Goal: Task Accomplishment & Management: Manage account settings

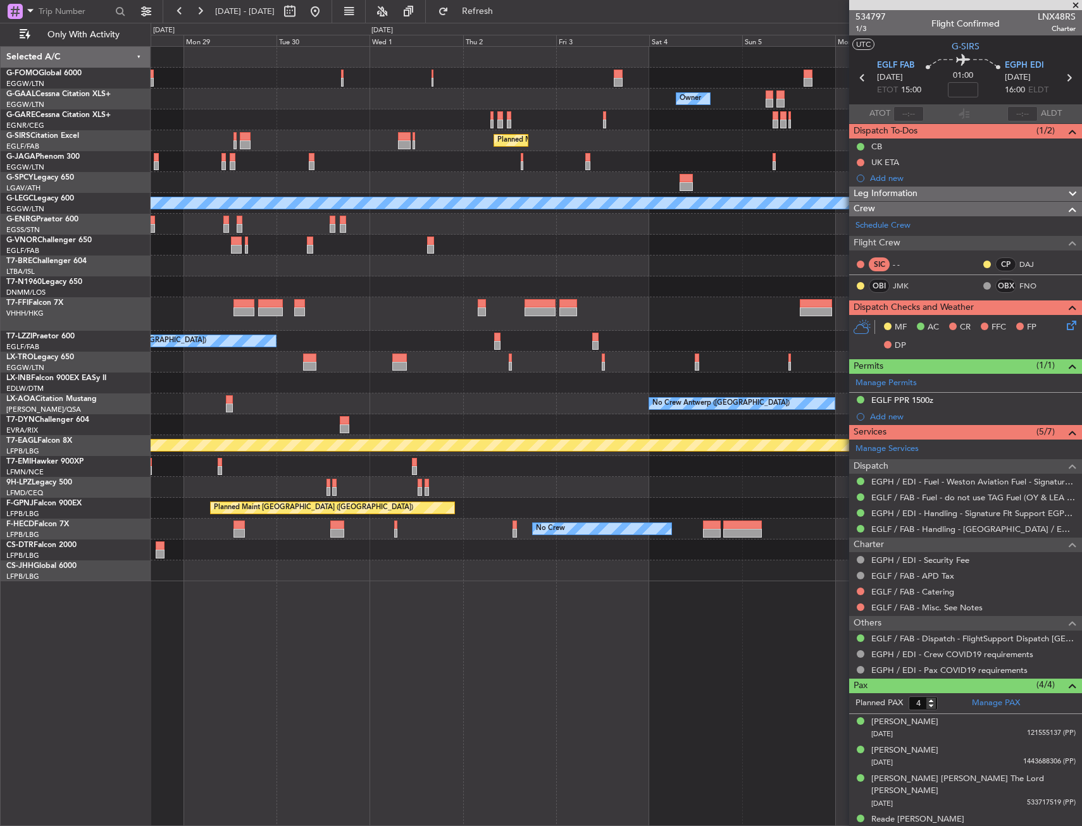
click at [428, 307] on div "Owner Owner Planned [GEOGRAPHIC_DATA] Planned Maint [GEOGRAPHIC_DATA] ([GEOGRAP…" at bounding box center [616, 314] width 931 height 535
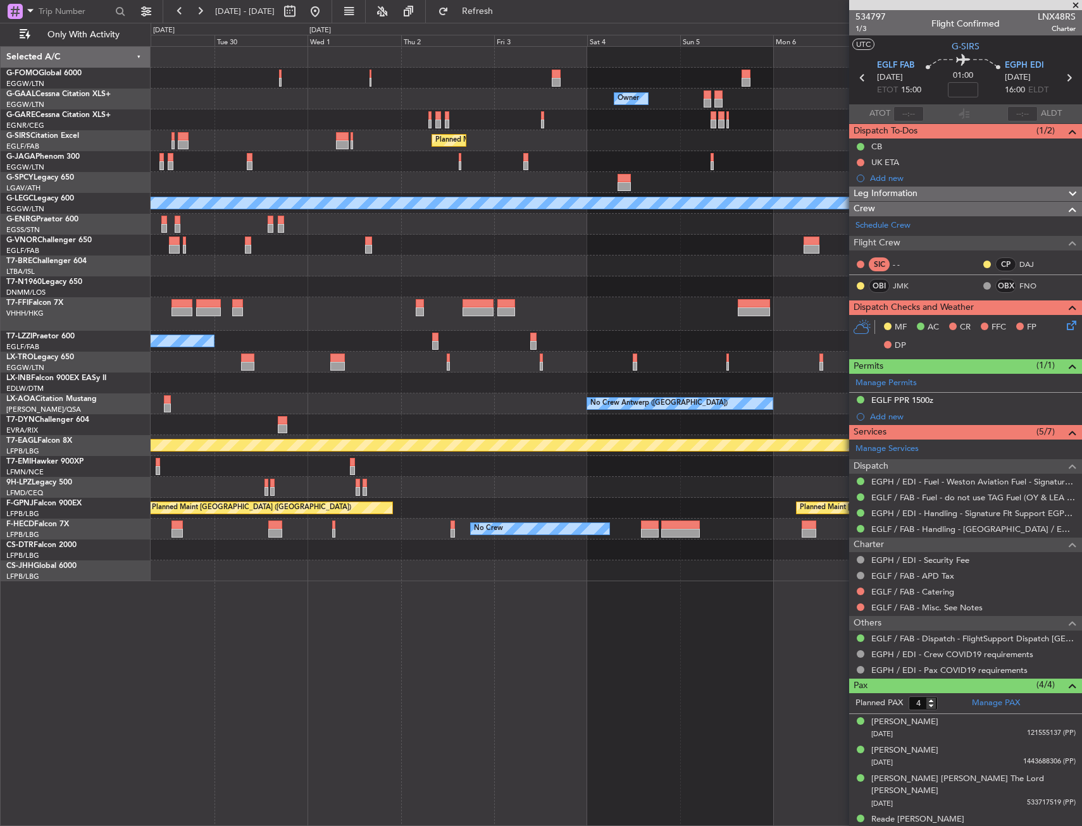
click at [278, 324] on div "Planned Maint Geneva (Cointrin)" at bounding box center [616, 314] width 931 height 34
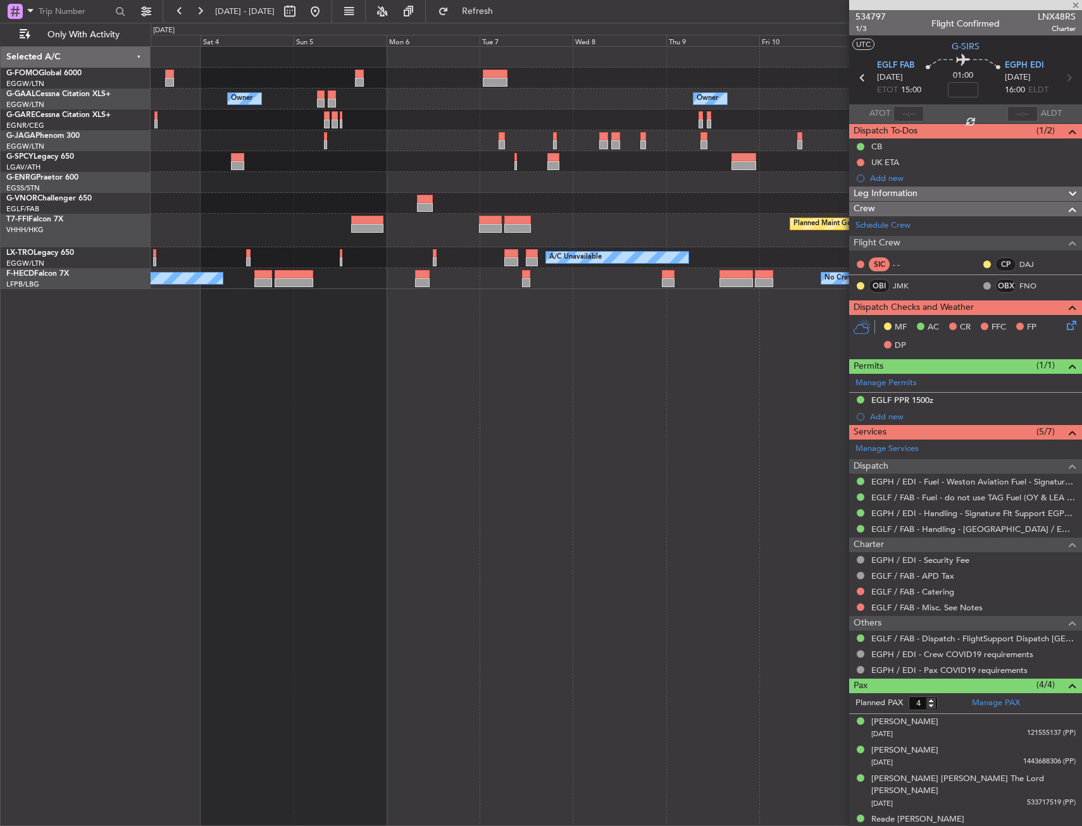
type input "+00:50"
type input "0"
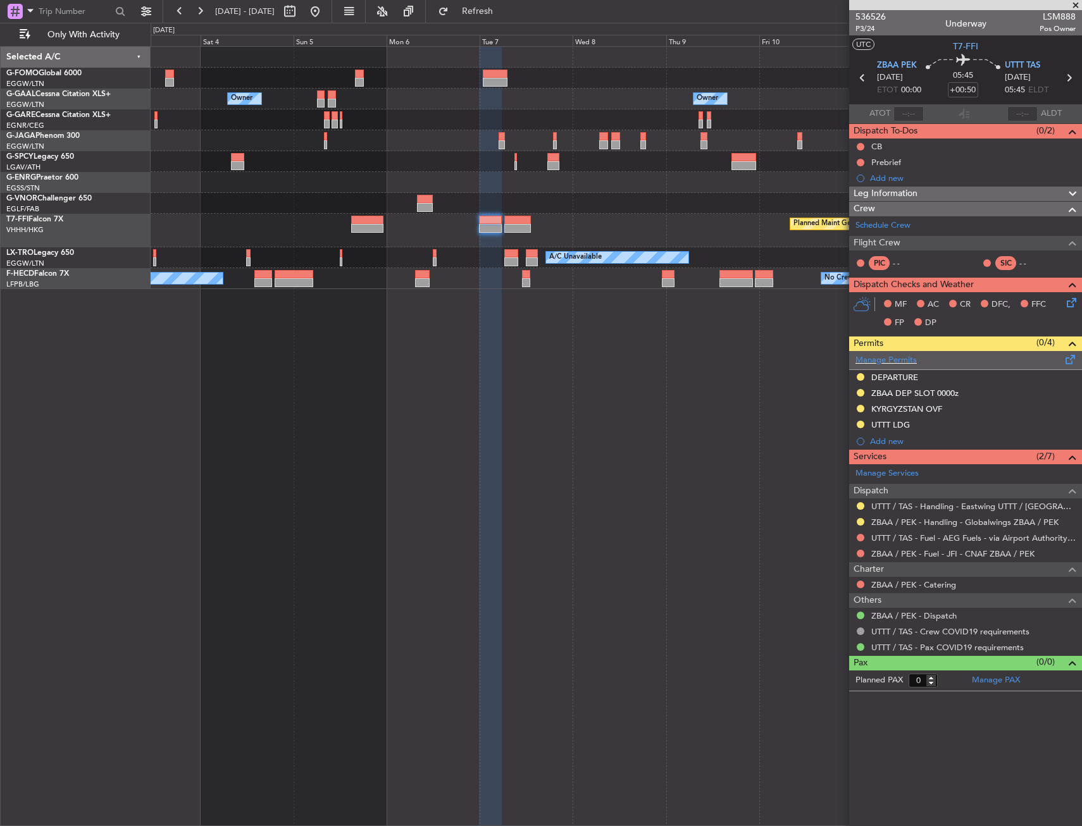
click at [1072, 354] on span at bounding box center [1070, 356] width 15 height 9
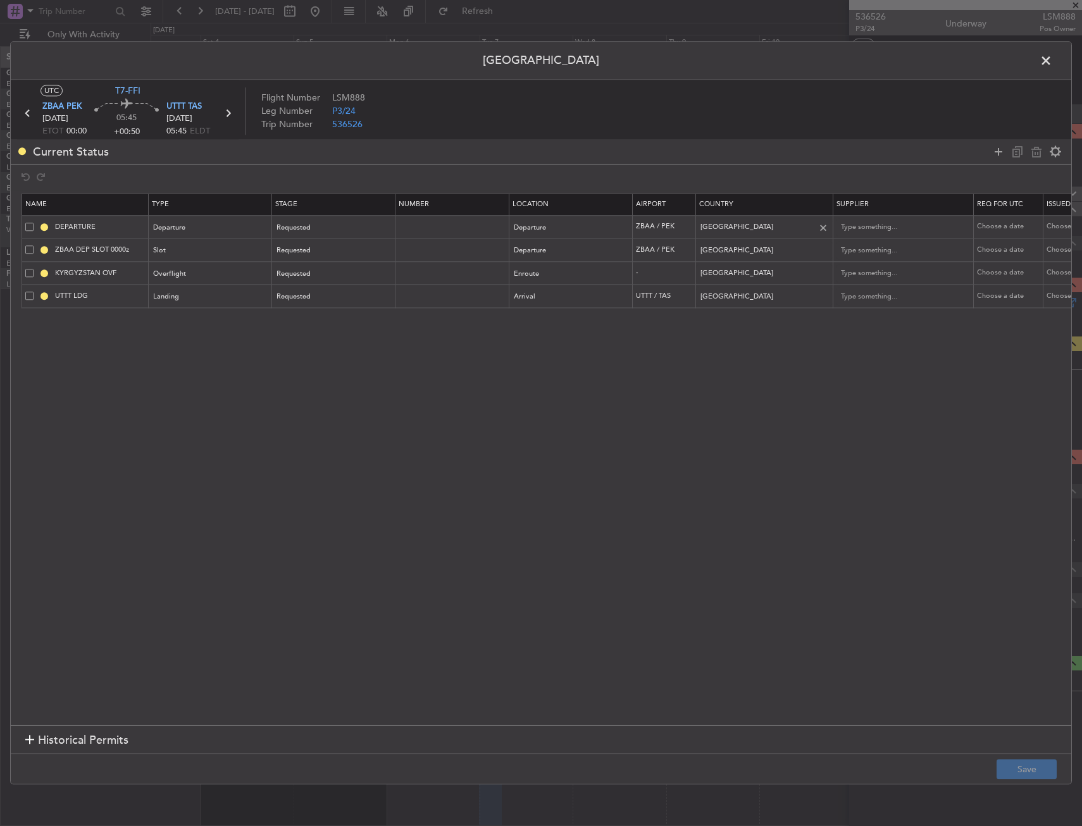
drag, startPoint x: 1000, startPoint y: 147, endPoint x: 729, endPoint y: 230, distance: 283.2
click at [994, 149] on icon at bounding box center [998, 151] width 15 height 15
click at [223, 311] on div "Type" at bounding box center [210, 320] width 123 height 19
click at [220, 319] on div "Type" at bounding box center [206, 320] width 105 height 19
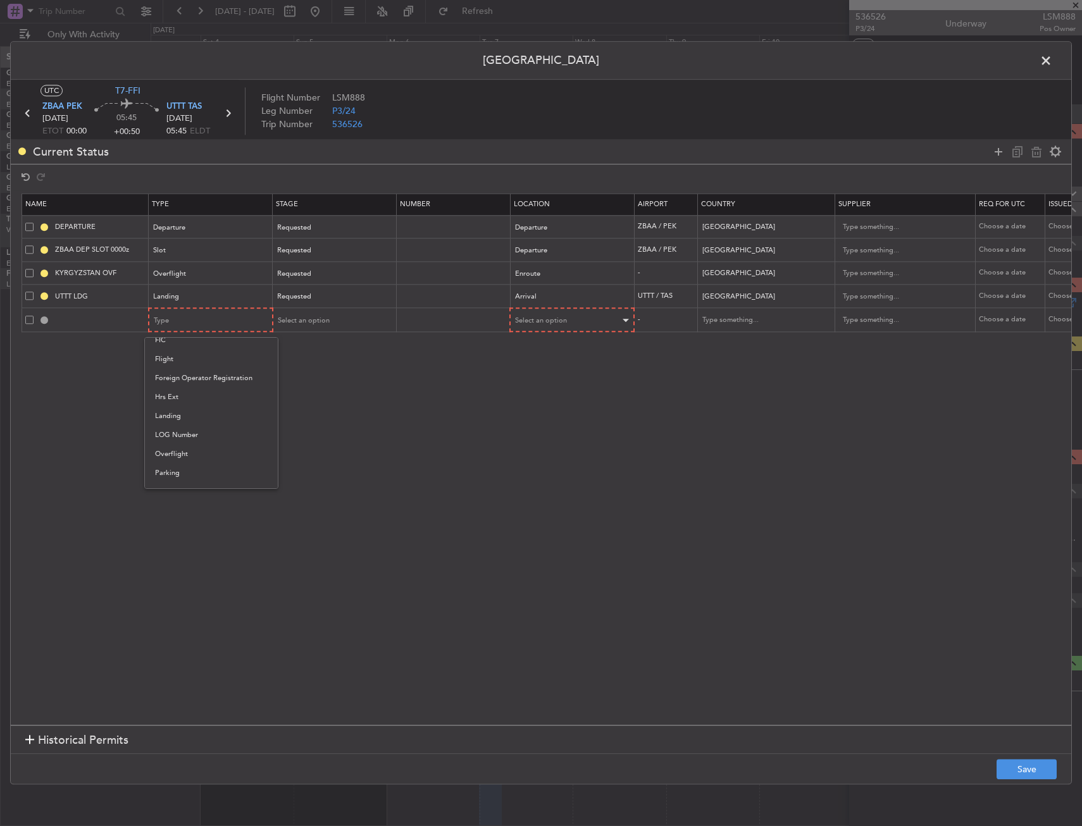
drag, startPoint x: 189, startPoint y: 450, endPoint x: 527, endPoint y: 325, distance: 360.5
click at [190, 450] on span "Overflight" at bounding box center [211, 454] width 113 height 19
click at [573, 311] on div "Select an option" at bounding box center [567, 320] width 105 height 19
drag, startPoint x: 554, startPoint y: 425, endPoint x: 851, endPoint y: 308, distance: 318.9
click at [559, 421] on span "Enroute" at bounding box center [572, 423] width 113 height 19
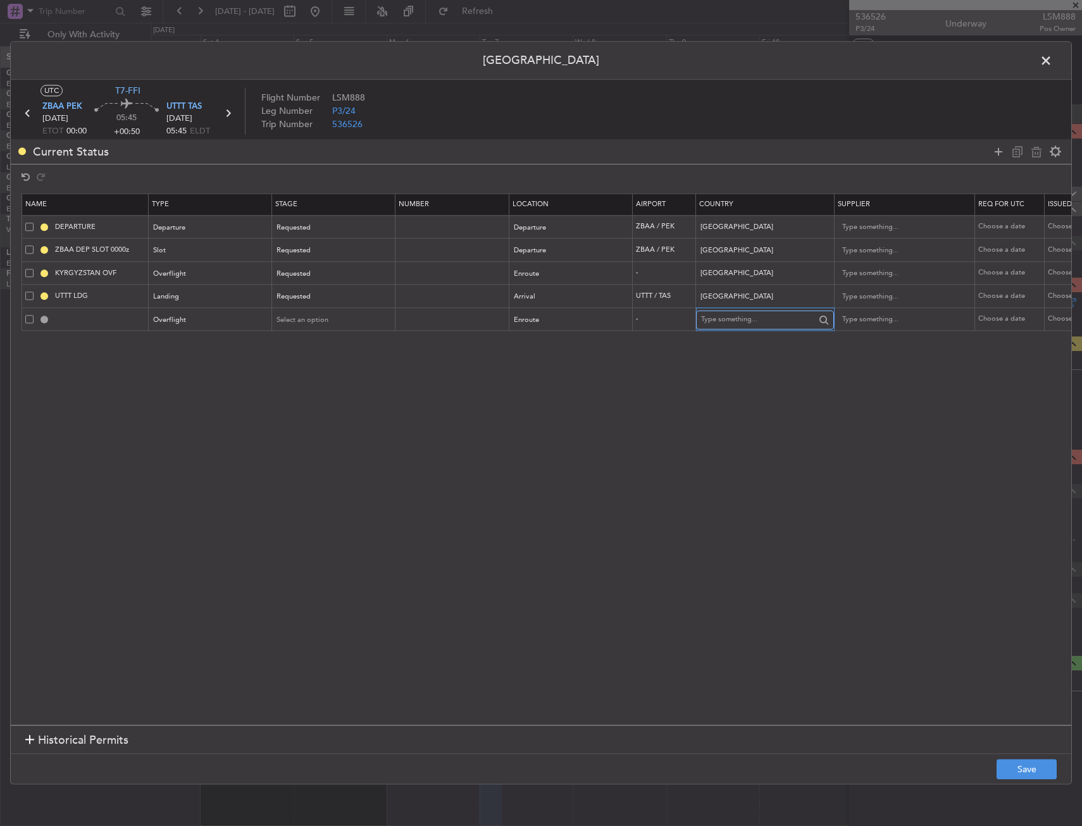
click at [755, 320] on input "text" at bounding box center [758, 320] width 114 height 19
drag, startPoint x: 736, startPoint y: 341, endPoint x: 331, endPoint y: 364, distance: 404.9
click at [734, 341] on span "[GEOGRAPHIC_DATA]" at bounding box center [765, 340] width 118 height 19
type input "[GEOGRAPHIC_DATA]"
click at [282, 321] on span "Select an option" at bounding box center [303, 319] width 52 height 9
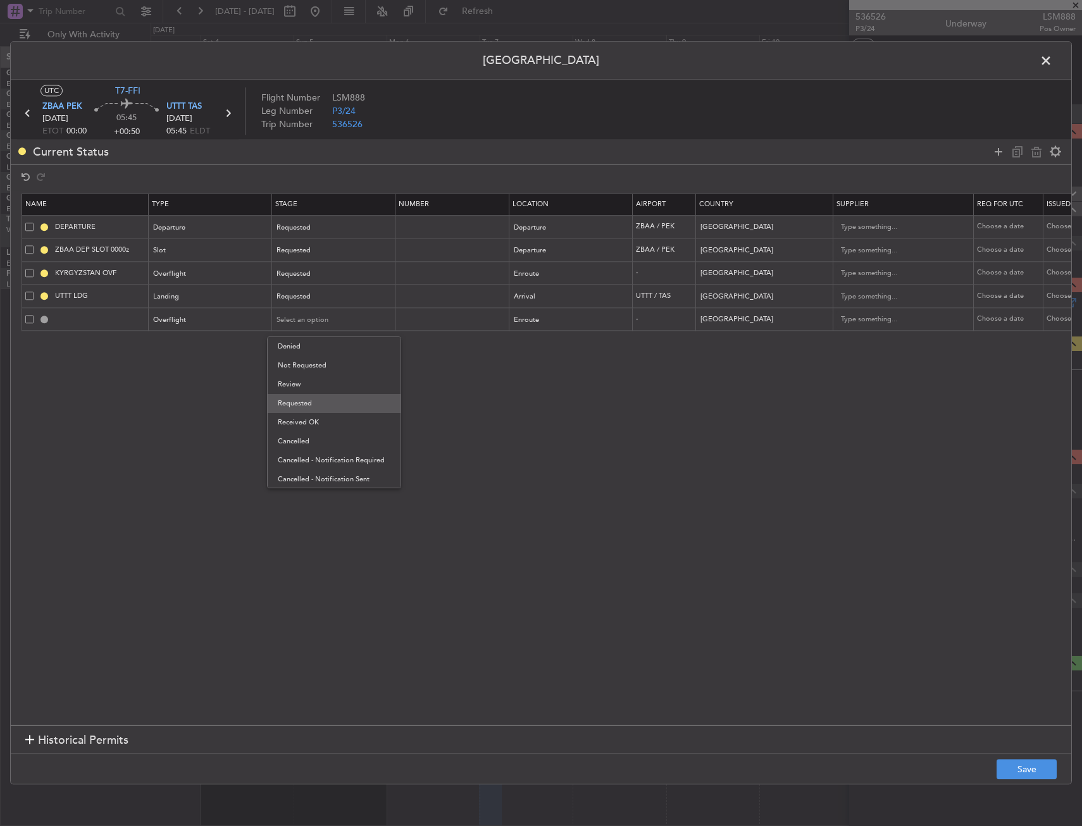
click at [306, 399] on span "Requested" at bounding box center [334, 403] width 113 height 19
click at [1020, 769] on button "Save" at bounding box center [1026, 770] width 60 height 20
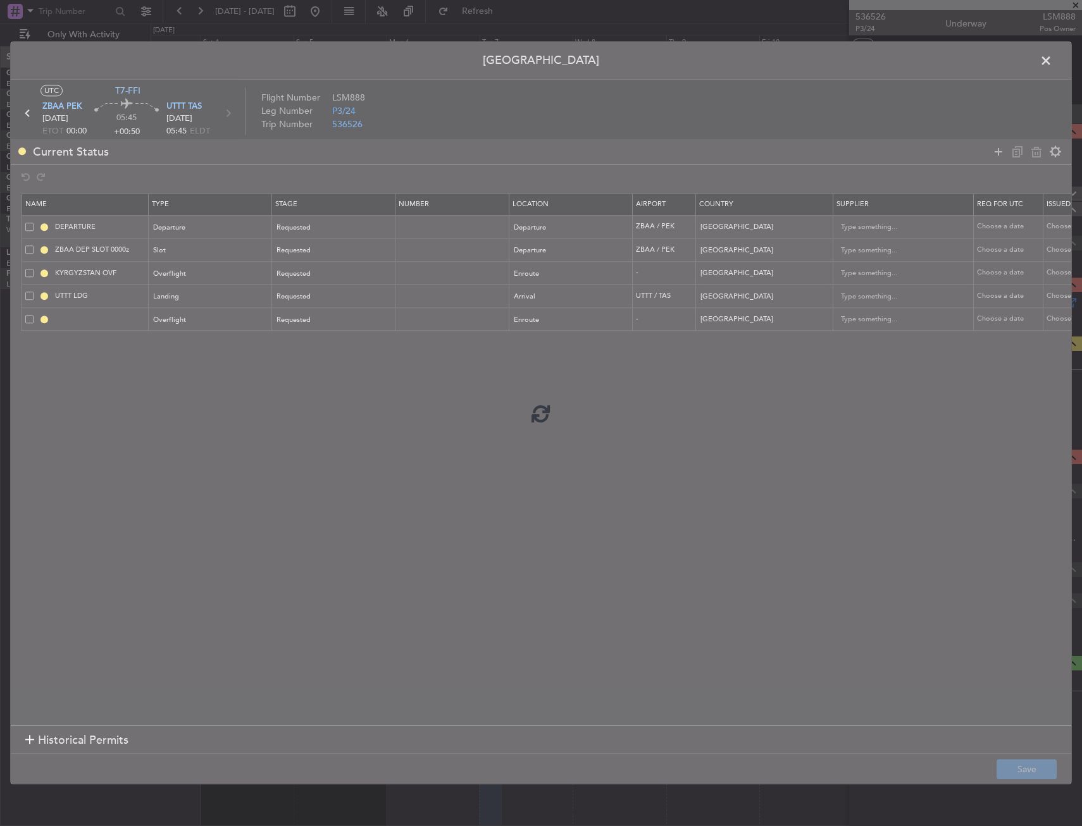
type input "KAZAKHSTAN OVF"
type input "NNN"
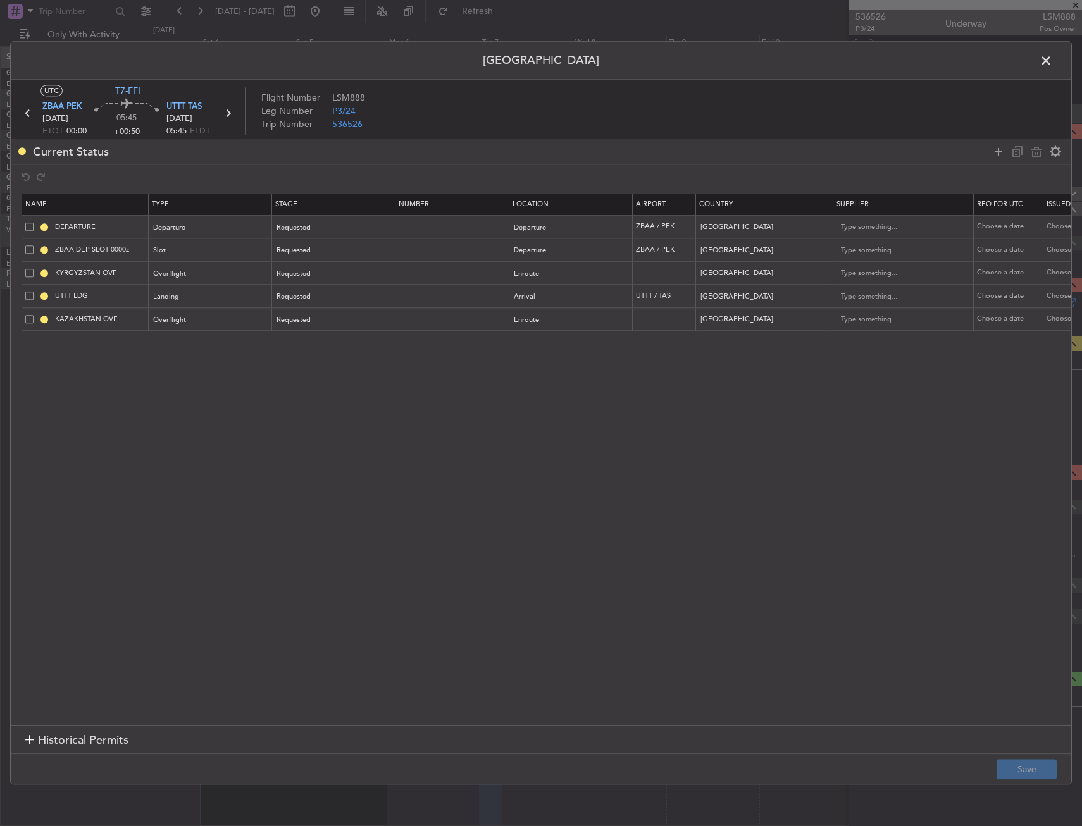
click at [1052, 58] on span at bounding box center [1052, 63] width 0 height 25
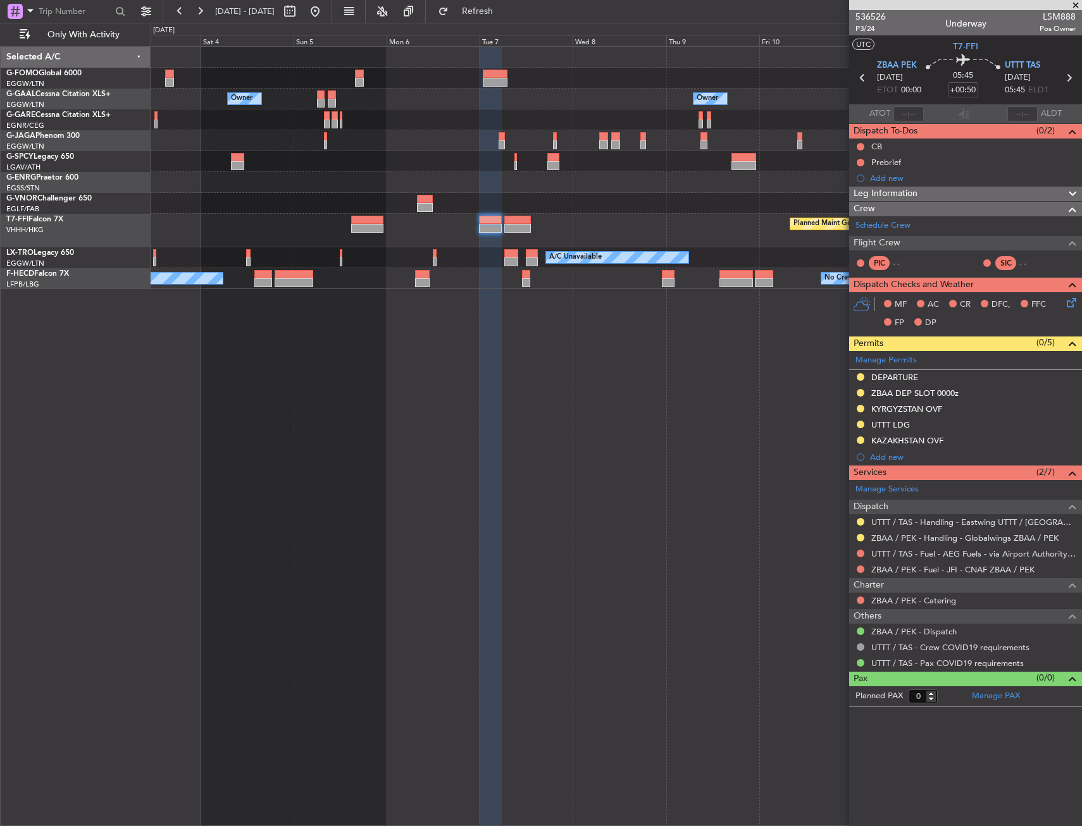
click at [896, 195] on span "Leg Information" at bounding box center [885, 194] width 64 height 15
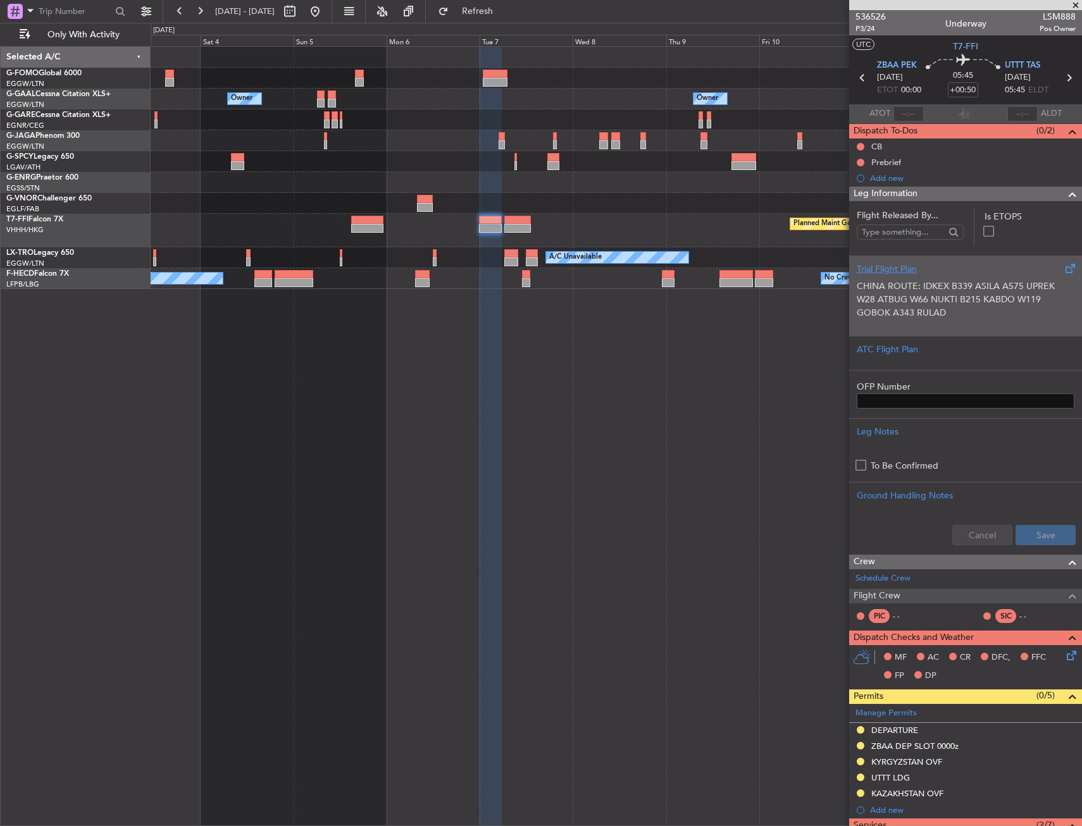
click at [931, 280] on p "CHINA ROUTE: IDKEX B339 ASILA A575 UPREK W28 ATBUG W66 NUKTI B215 KABDO W119 GO…" at bounding box center [966, 300] width 218 height 40
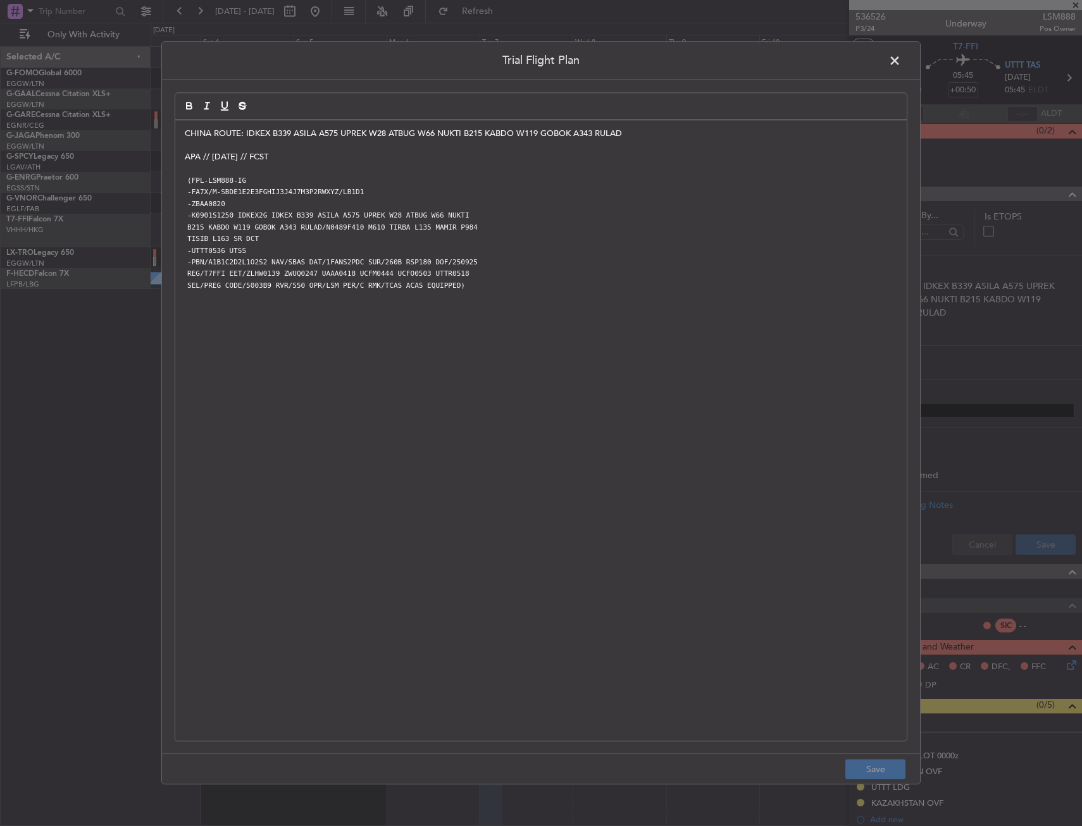
click at [901, 54] on span at bounding box center [901, 63] width 0 height 25
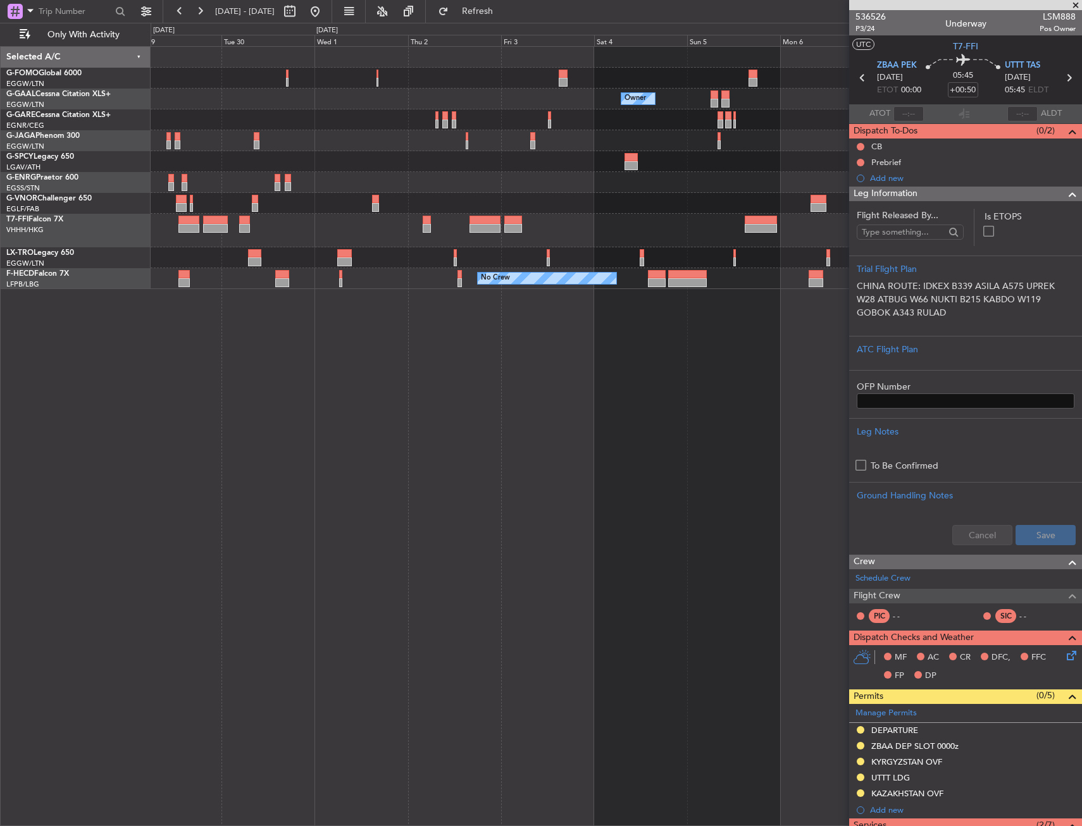
click at [545, 318] on div "Owner Owner Owner Planned [GEOGRAPHIC_DATA] Unplanned Maint [GEOGRAPHIC_DATA] (…" at bounding box center [541, 424] width 1082 height 803
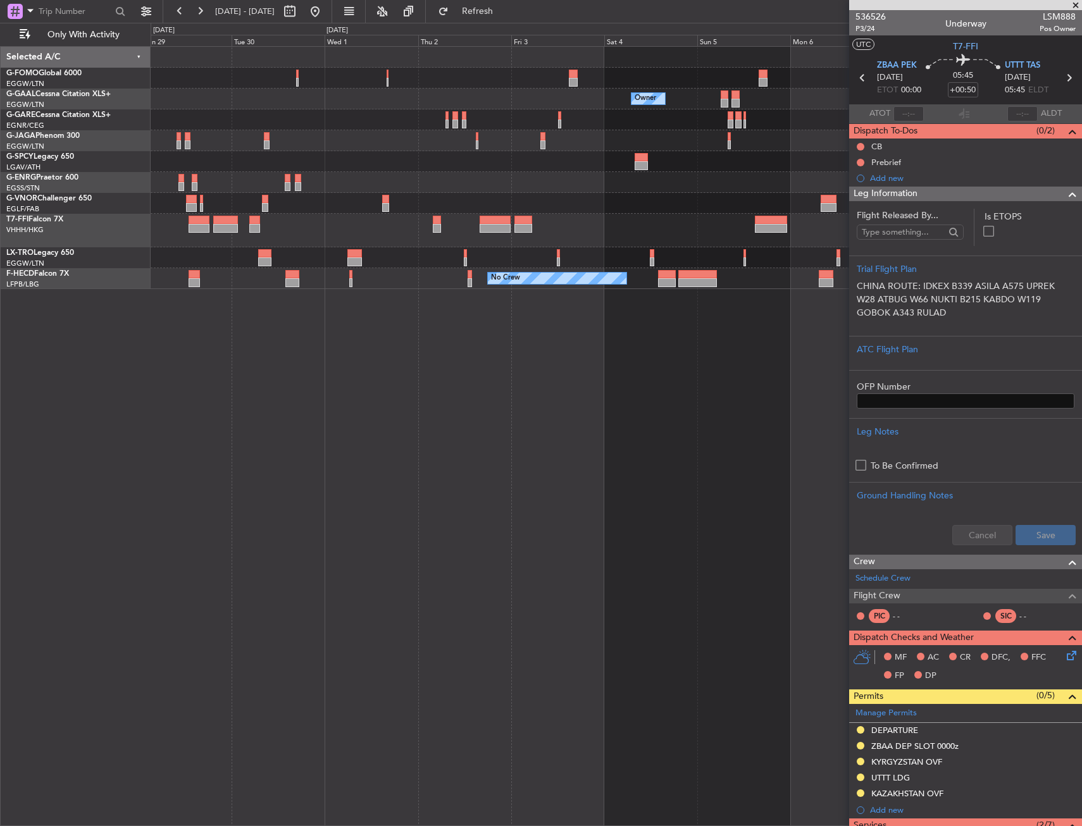
click at [712, 319] on div "Owner Owner Owner Planned [GEOGRAPHIC_DATA] Unplanned Maint [GEOGRAPHIC_DATA] (…" at bounding box center [616, 436] width 931 height 780
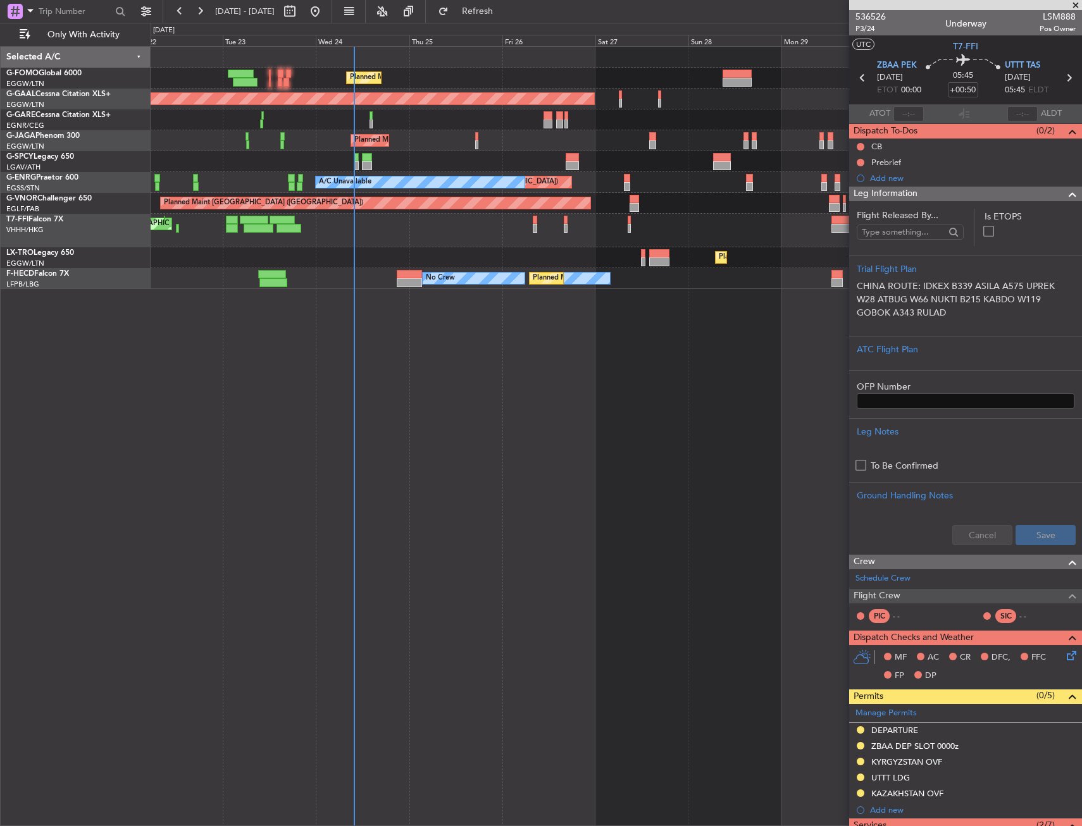
click at [748, 370] on div "Planned Maint [GEOGRAPHIC_DATA] ([GEOGRAPHIC_DATA]) Planned [GEOGRAPHIC_DATA] O…" at bounding box center [616, 436] width 931 height 780
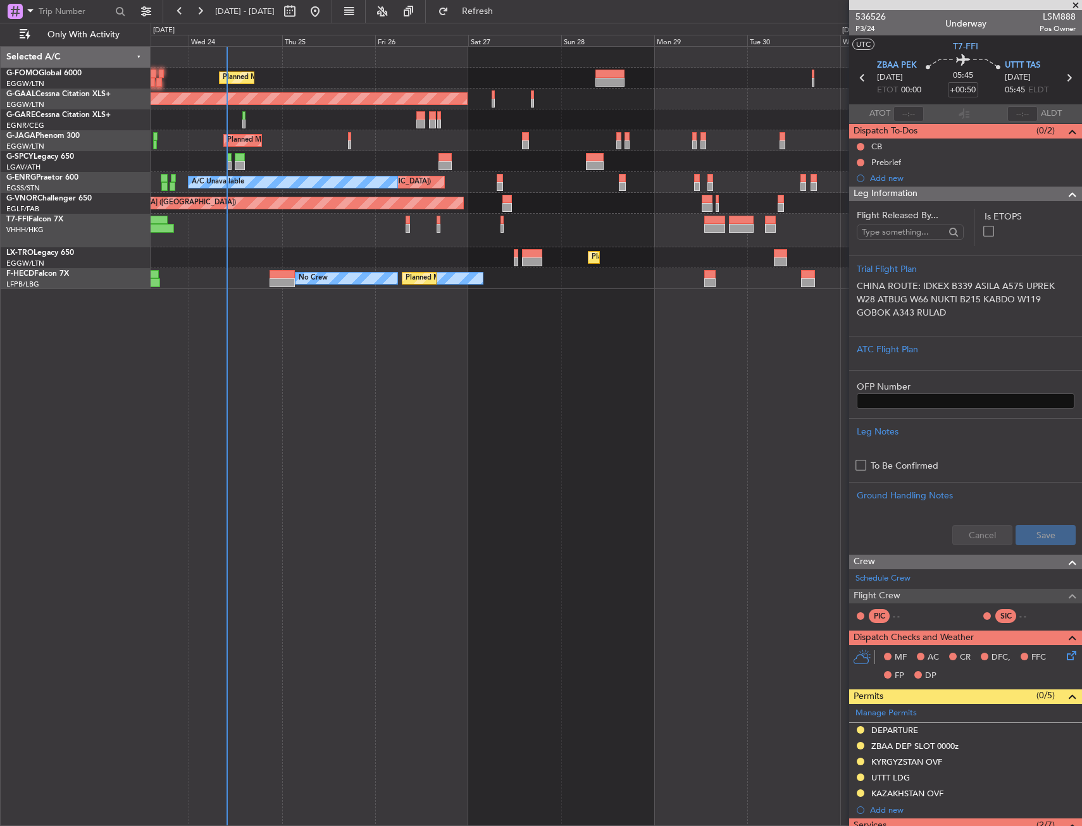
click at [434, 396] on div "Planned Maint [GEOGRAPHIC_DATA] ([GEOGRAPHIC_DATA]) Planned [GEOGRAPHIC_DATA] O…" at bounding box center [616, 436] width 931 height 780
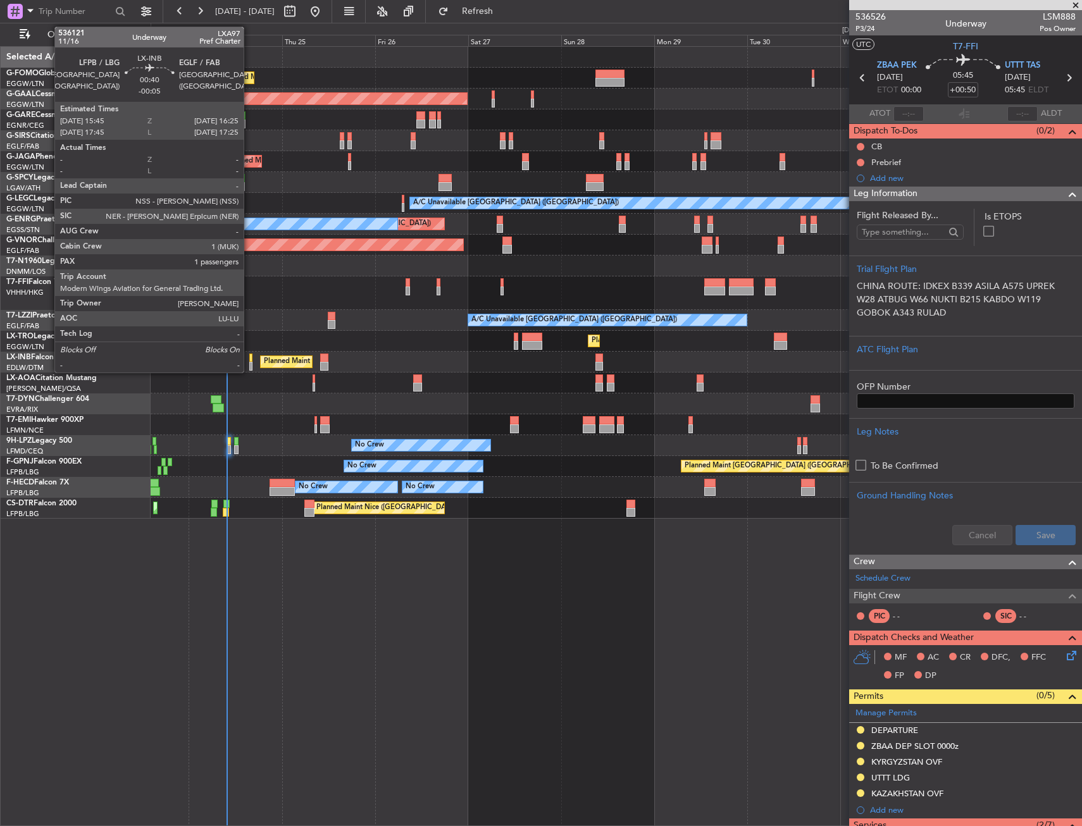
click at [249, 359] on div at bounding box center [250, 358] width 3 height 9
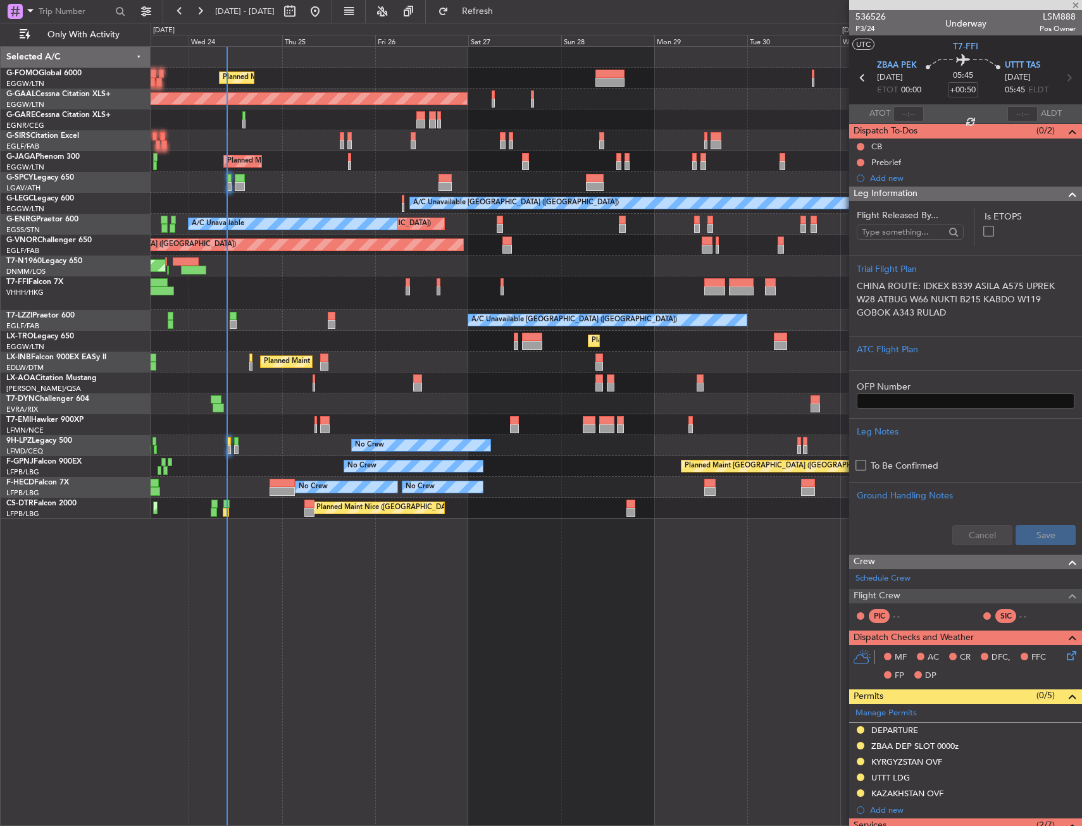
type input "-00:05"
type input "1"
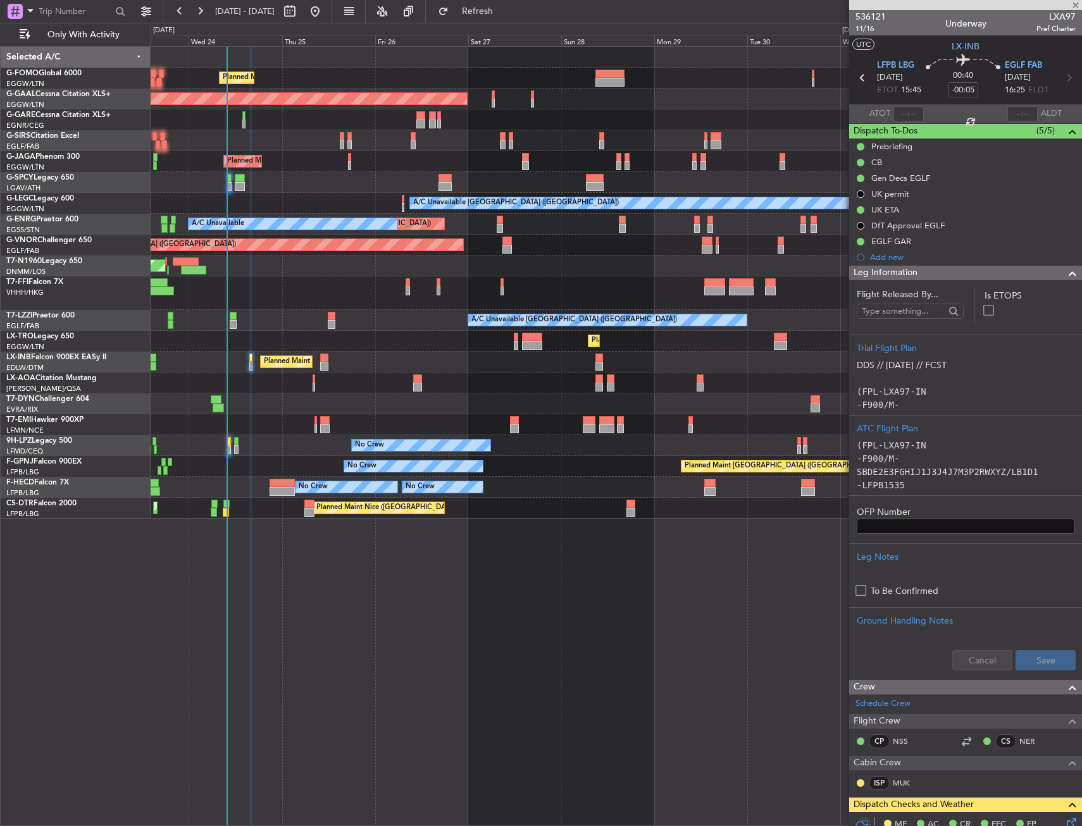
drag, startPoint x: 977, startPoint y: 272, endPoint x: 975, endPoint y: 280, distance: 8.6
click at [977, 272] on div "Leg Information" at bounding box center [965, 273] width 233 height 15
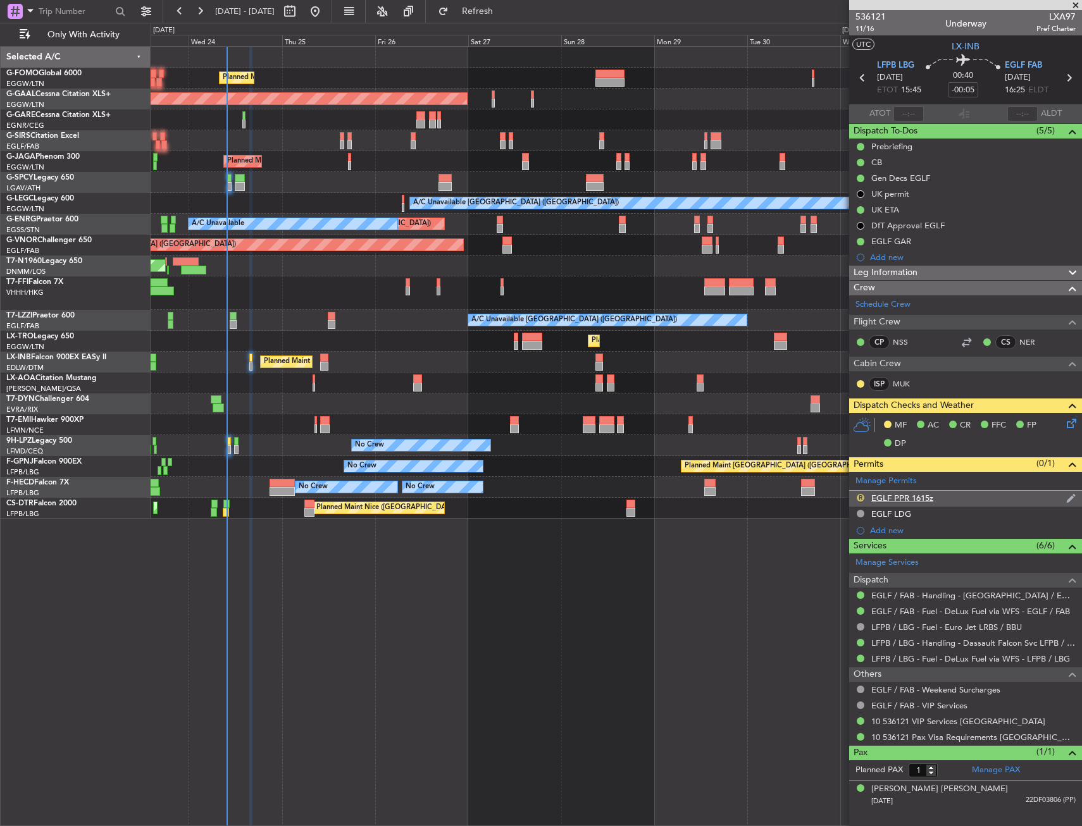
click at [861, 497] on button "R" at bounding box center [861, 498] width 8 height 8
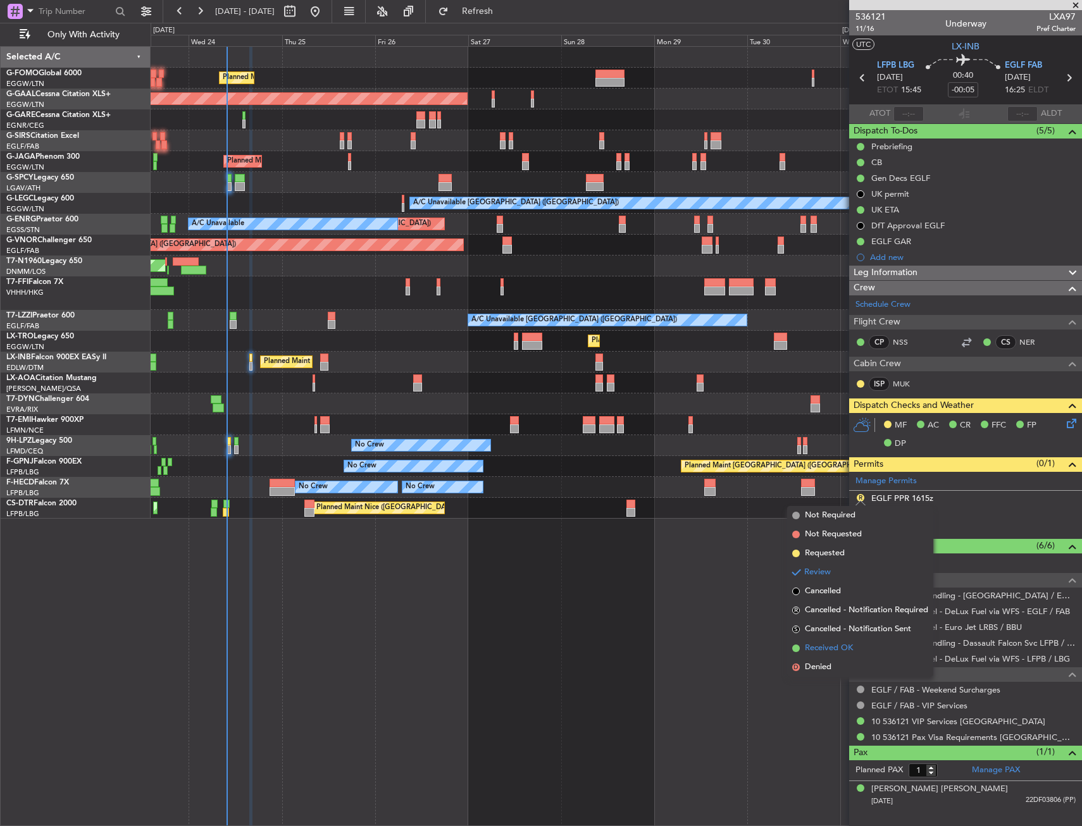
click at [851, 642] on span "Received OK" at bounding box center [829, 648] width 48 height 13
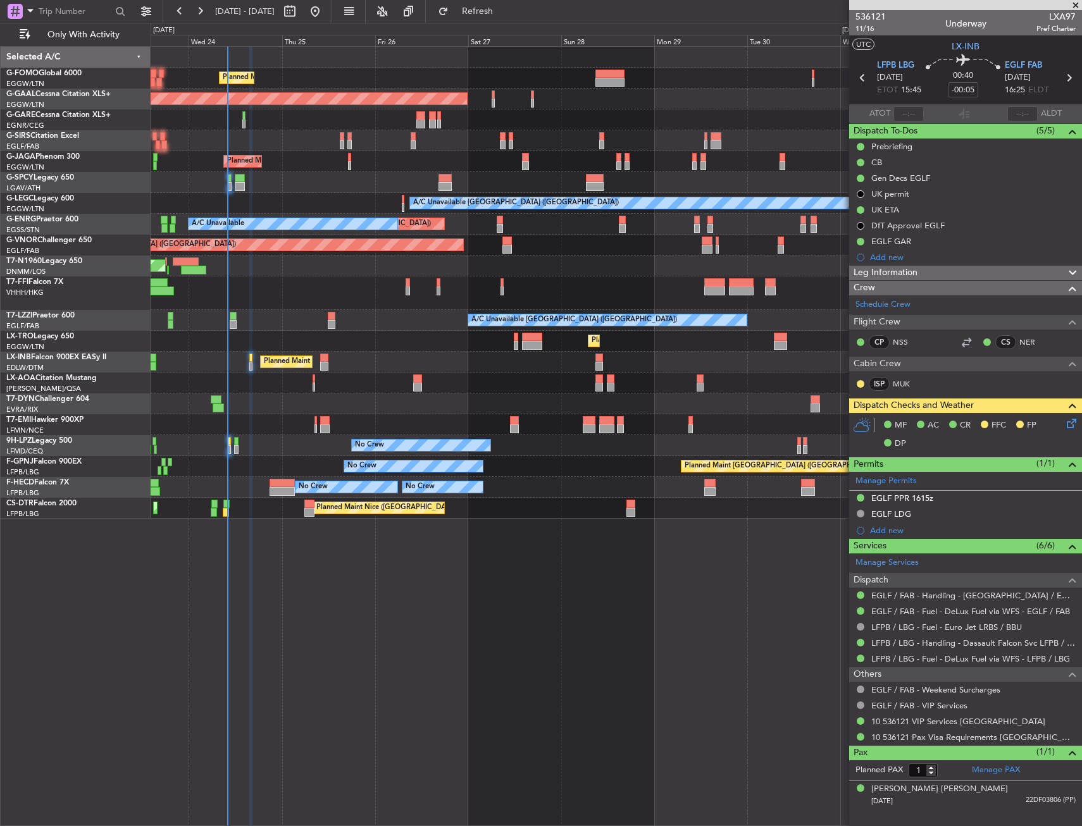
click at [321, 270] on div "Planned Maint [GEOGRAPHIC_DATA] ([GEOGRAPHIC_DATA]) Planned [GEOGRAPHIC_DATA] O…" at bounding box center [616, 283] width 931 height 472
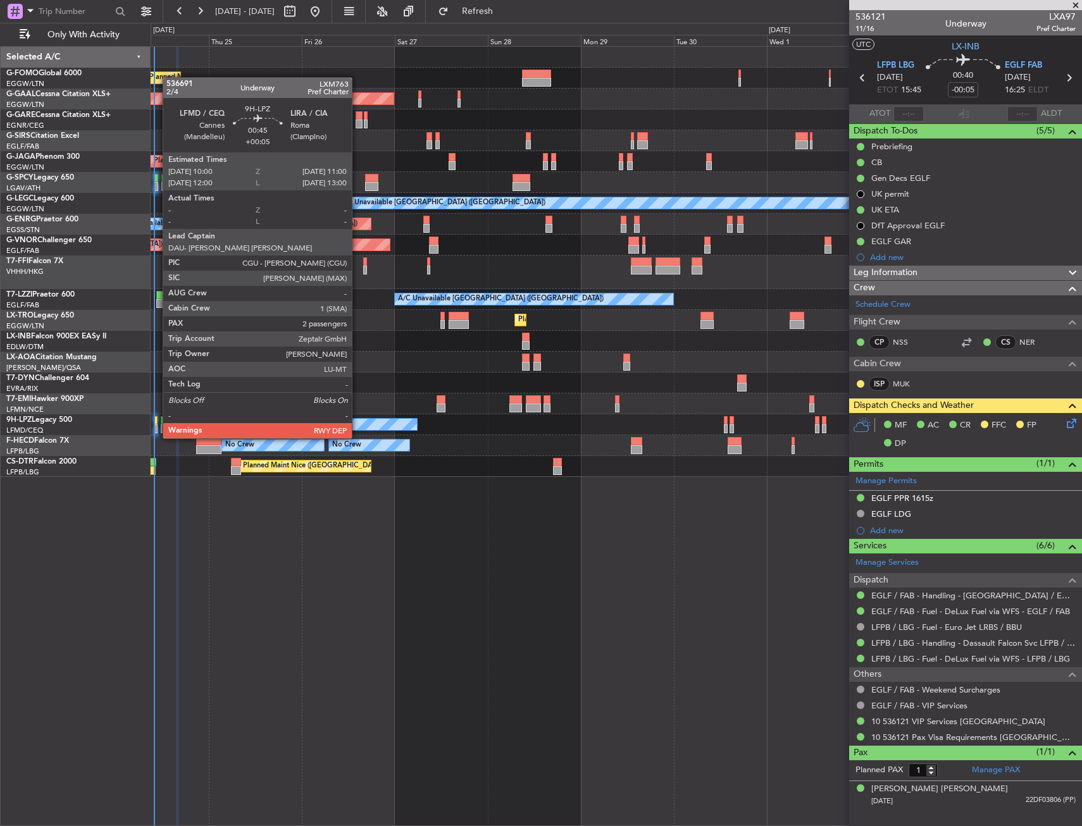
click at [156, 426] on div at bounding box center [156, 428] width 4 height 9
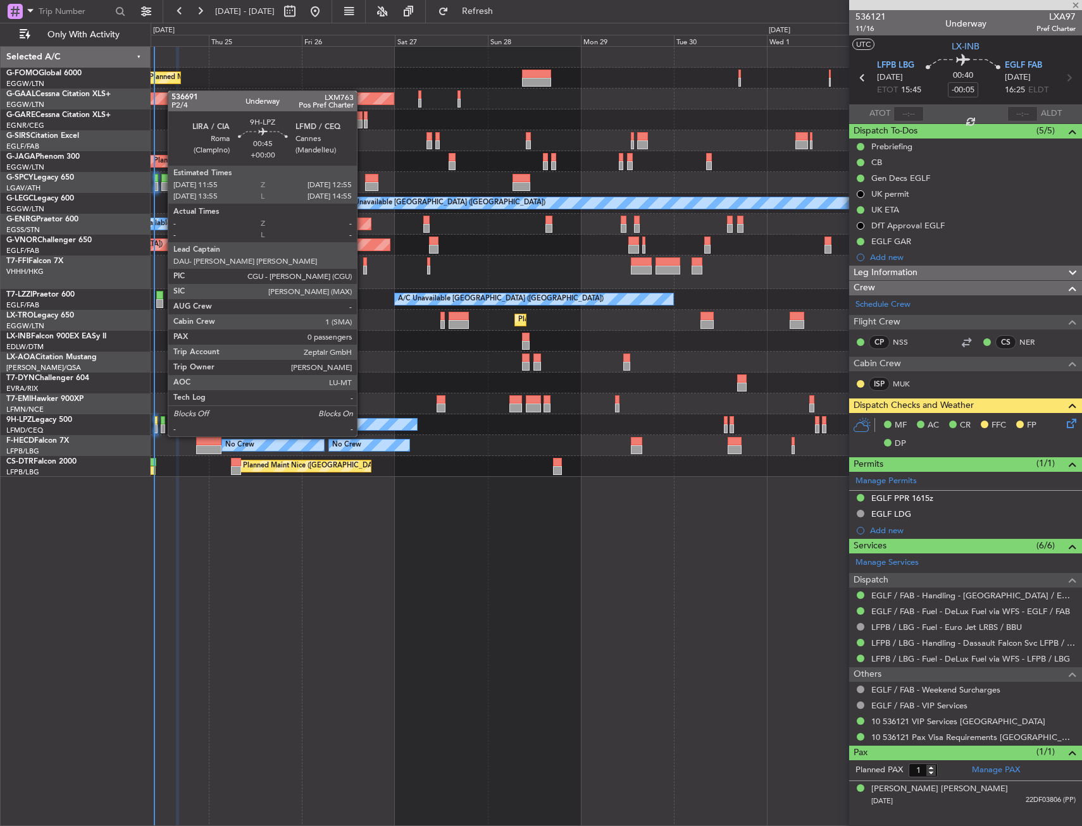
type input "+00:05"
type input "2"
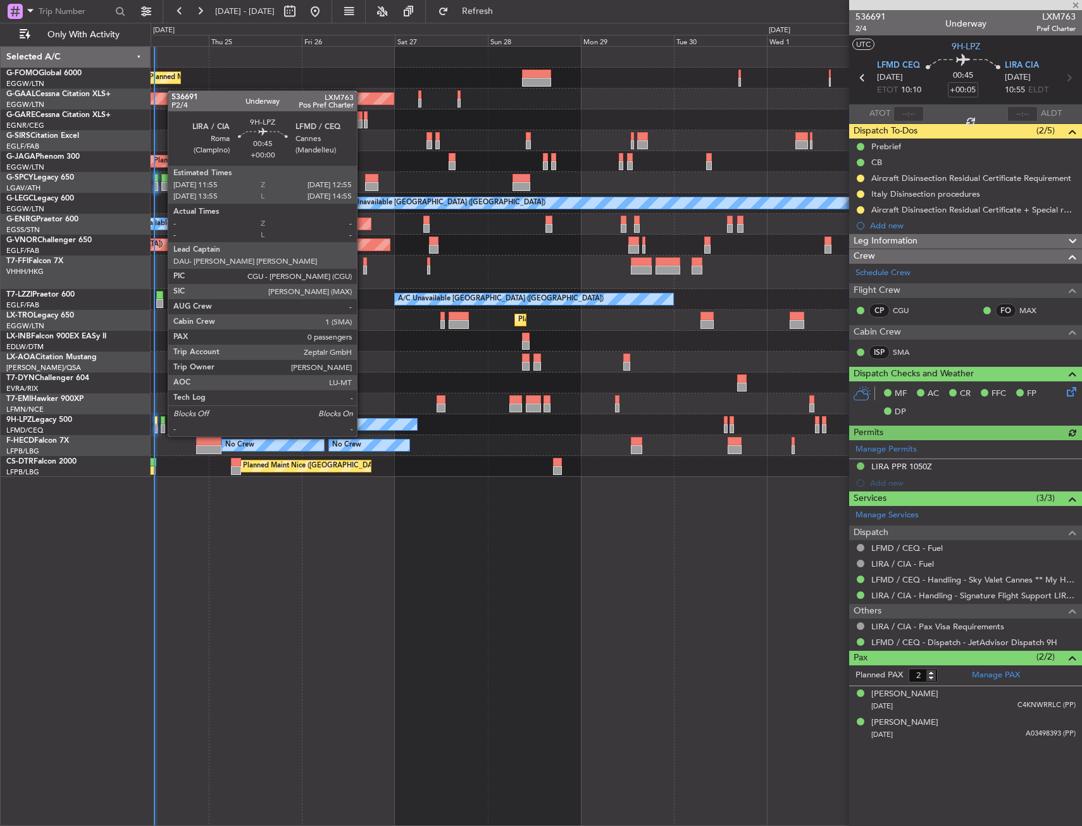
click at [161, 424] on div at bounding box center [163, 420] width 4 height 9
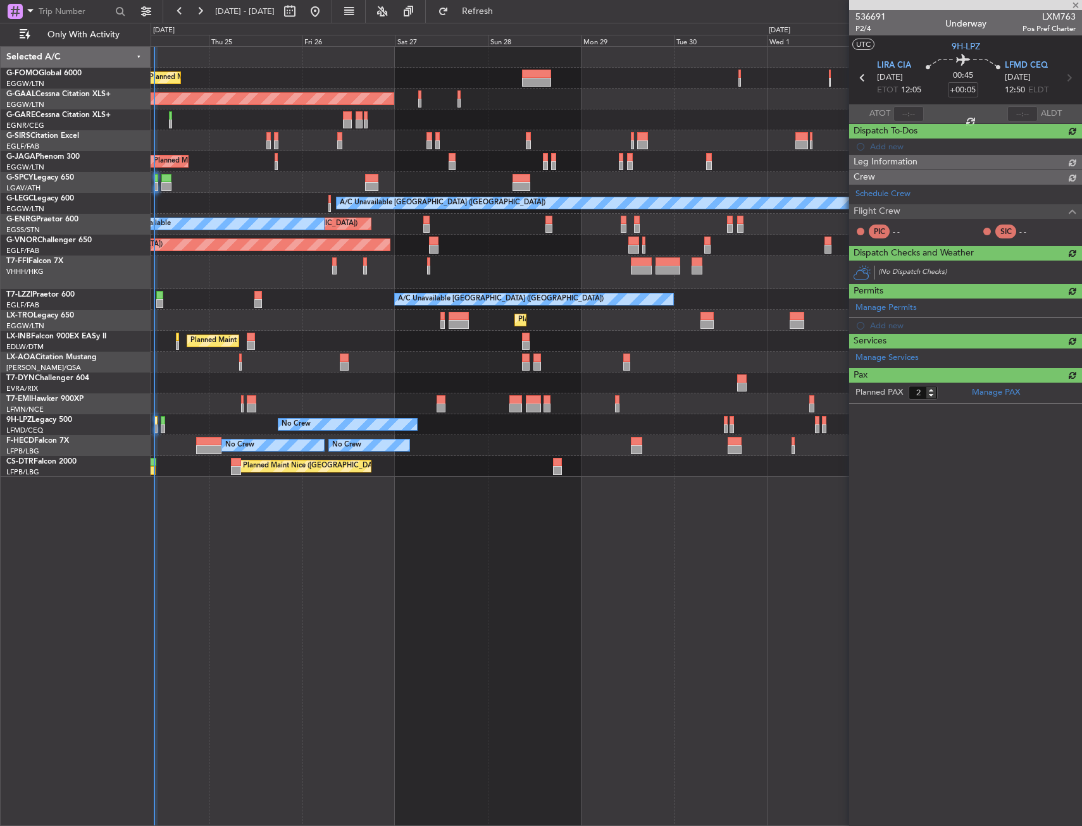
type input "0"
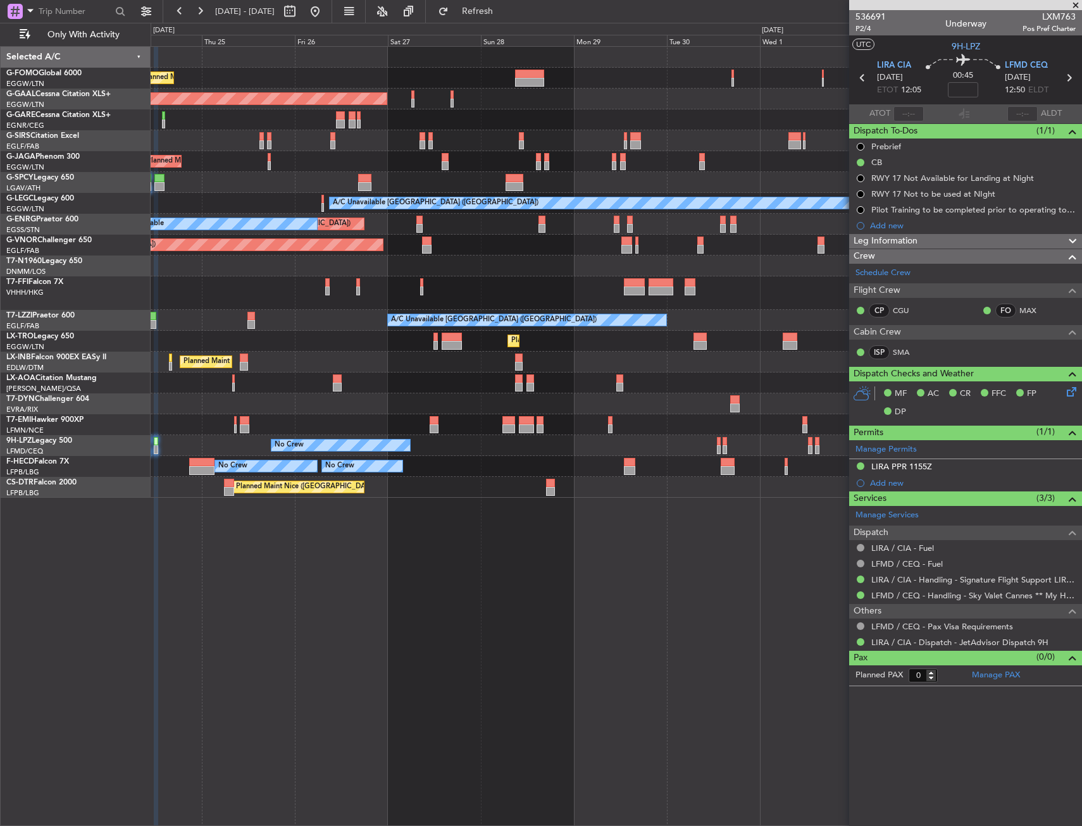
click at [521, 302] on div "Planned Maint Tianjin ([GEOGRAPHIC_DATA])" at bounding box center [616, 293] width 931 height 34
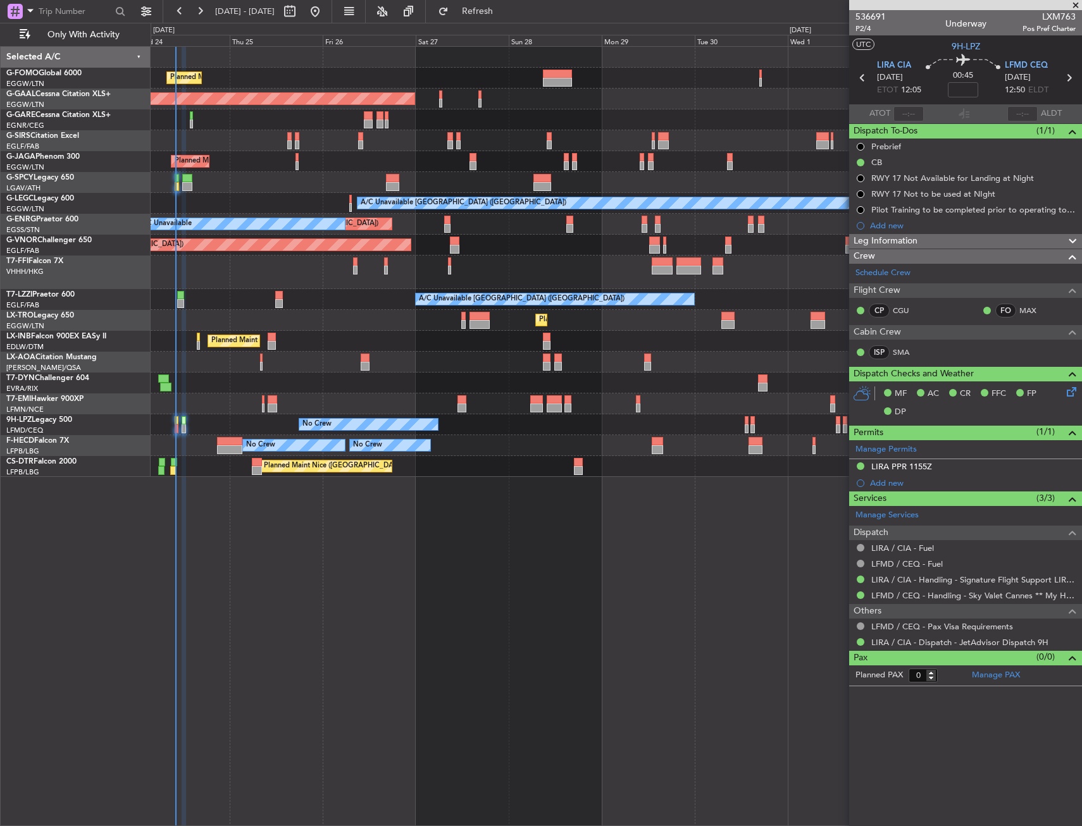
click at [681, 505] on div "Planned Maint [GEOGRAPHIC_DATA] ([GEOGRAPHIC_DATA]) Planned [GEOGRAPHIC_DATA] O…" at bounding box center [616, 436] width 931 height 780
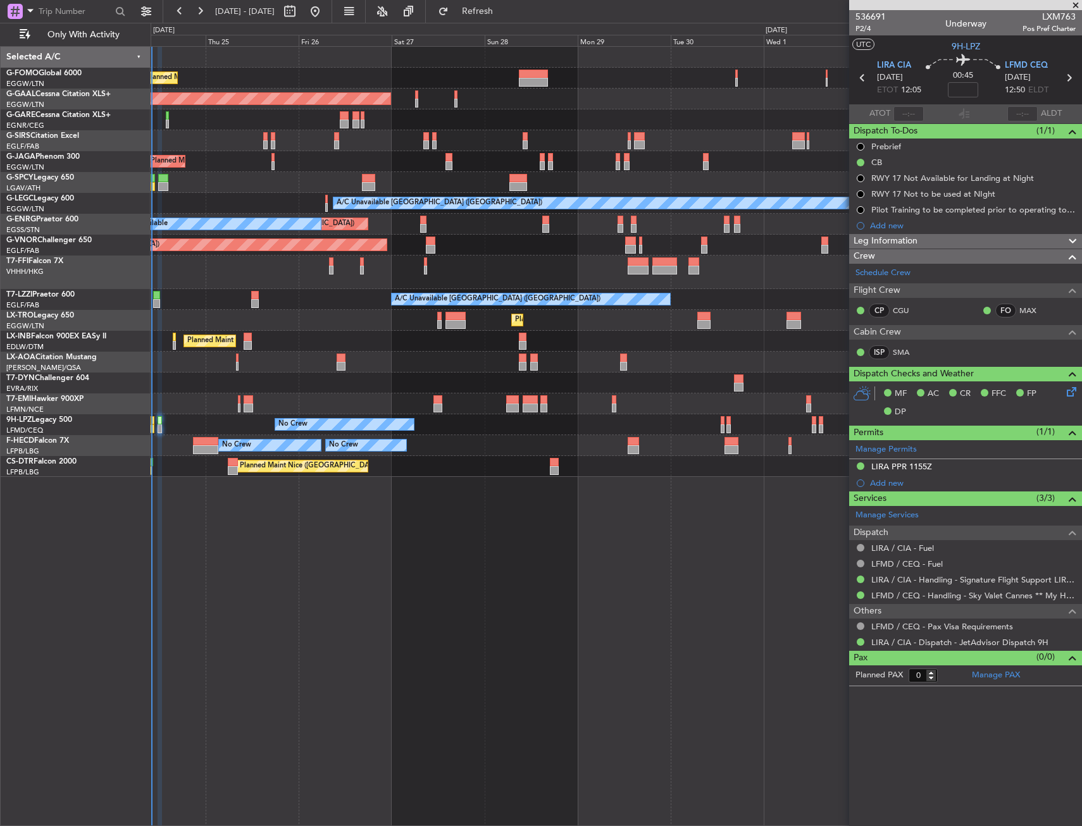
click at [469, 174] on div at bounding box center [616, 182] width 931 height 21
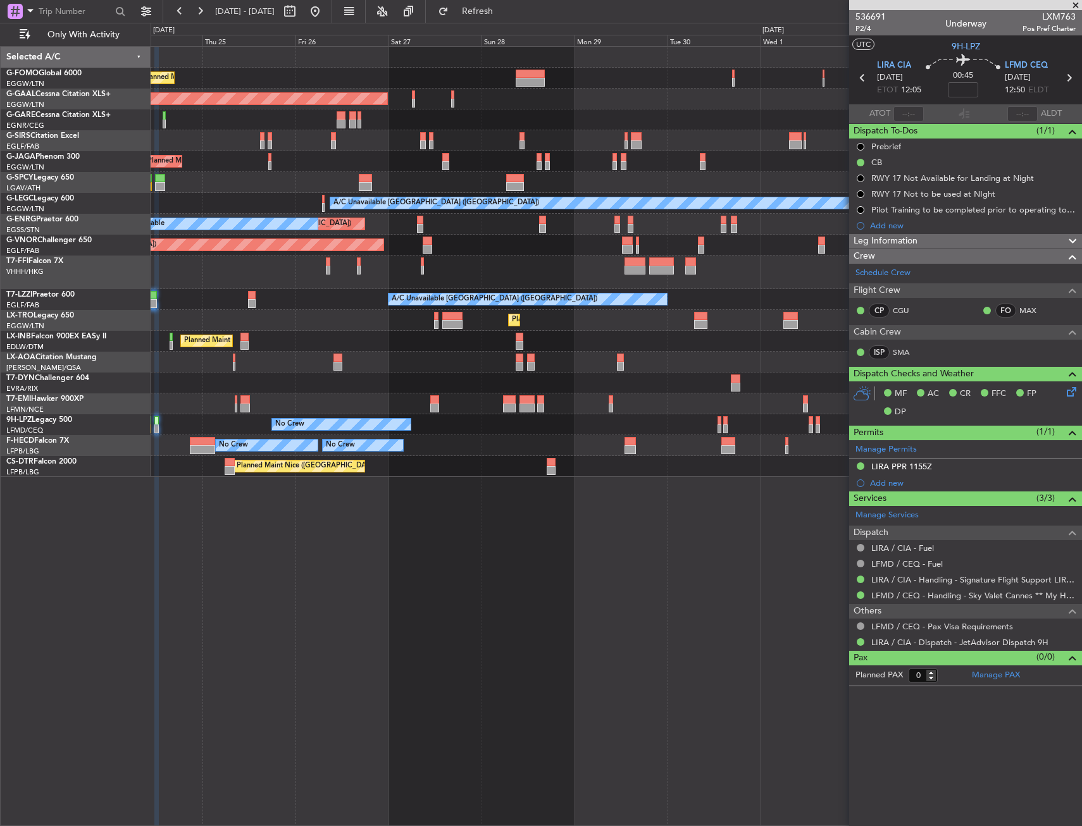
click at [398, 283] on div "Planned Maint Tianjin ([GEOGRAPHIC_DATA])" at bounding box center [616, 273] width 931 height 34
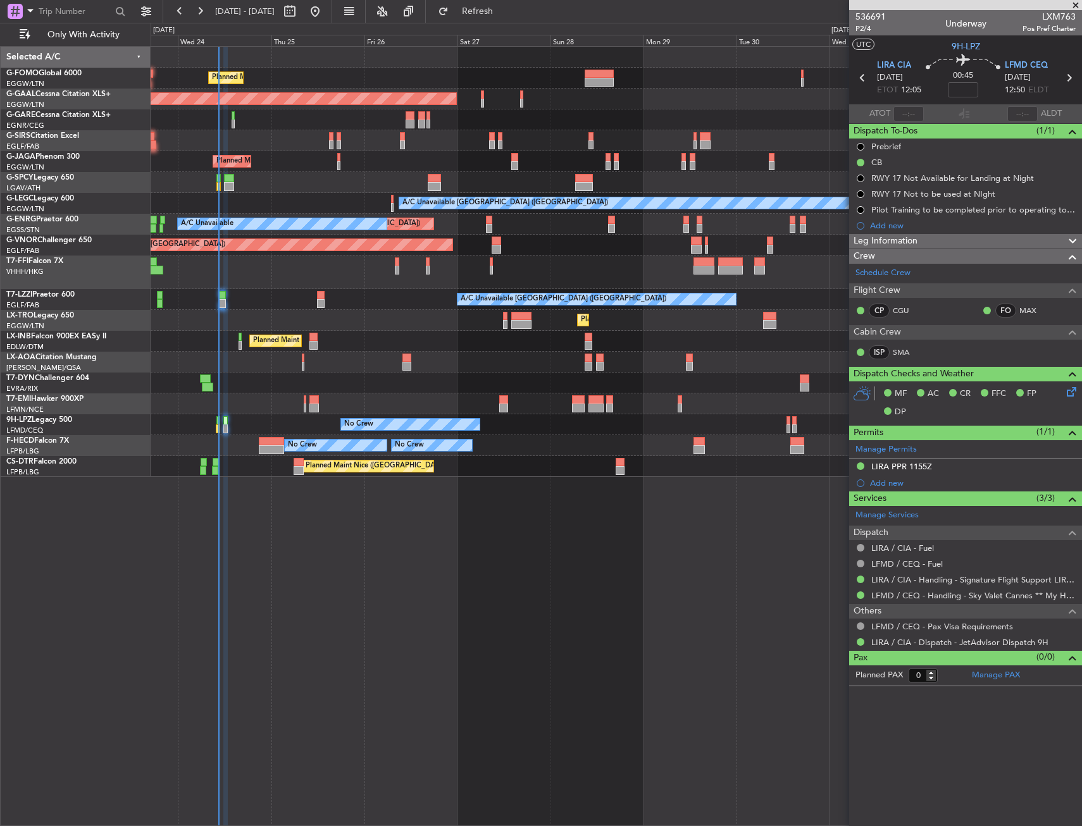
click at [555, 255] on div "Planned Maint [GEOGRAPHIC_DATA] ([GEOGRAPHIC_DATA]) Planned [GEOGRAPHIC_DATA] O…" at bounding box center [616, 262] width 931 height 430
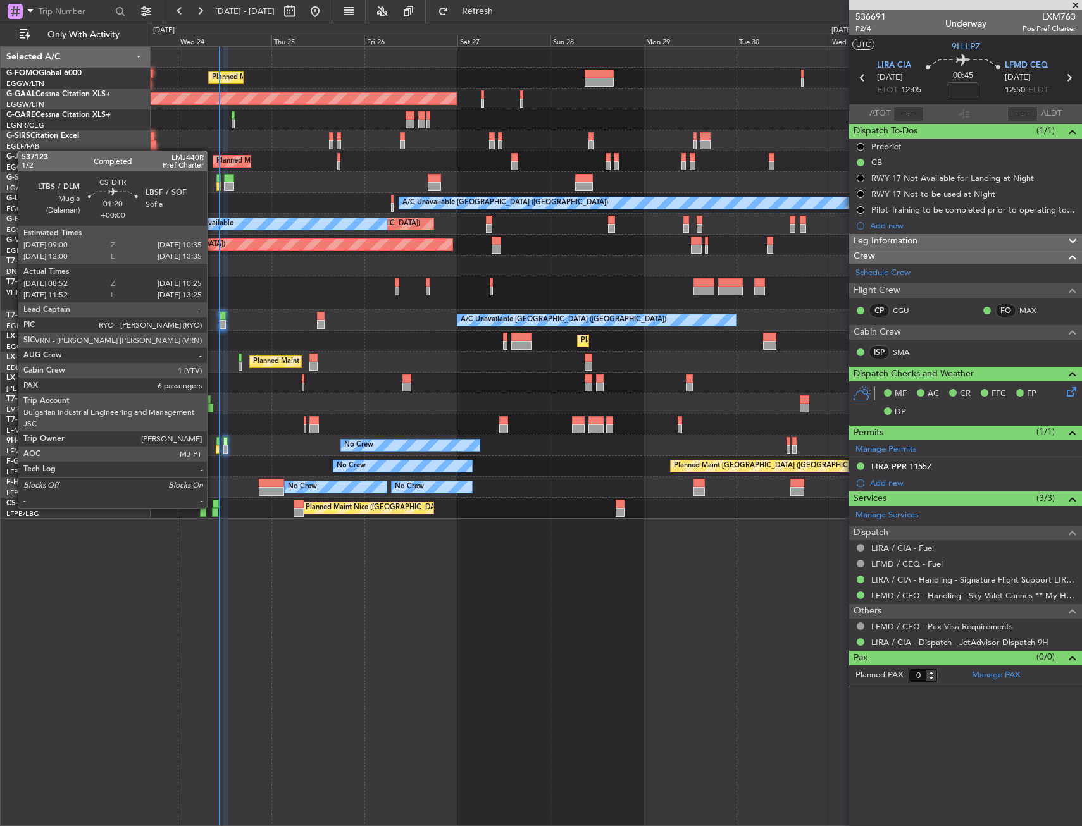
click at [213, 507] on div at bounding box center [216, 504] width 6 height 9
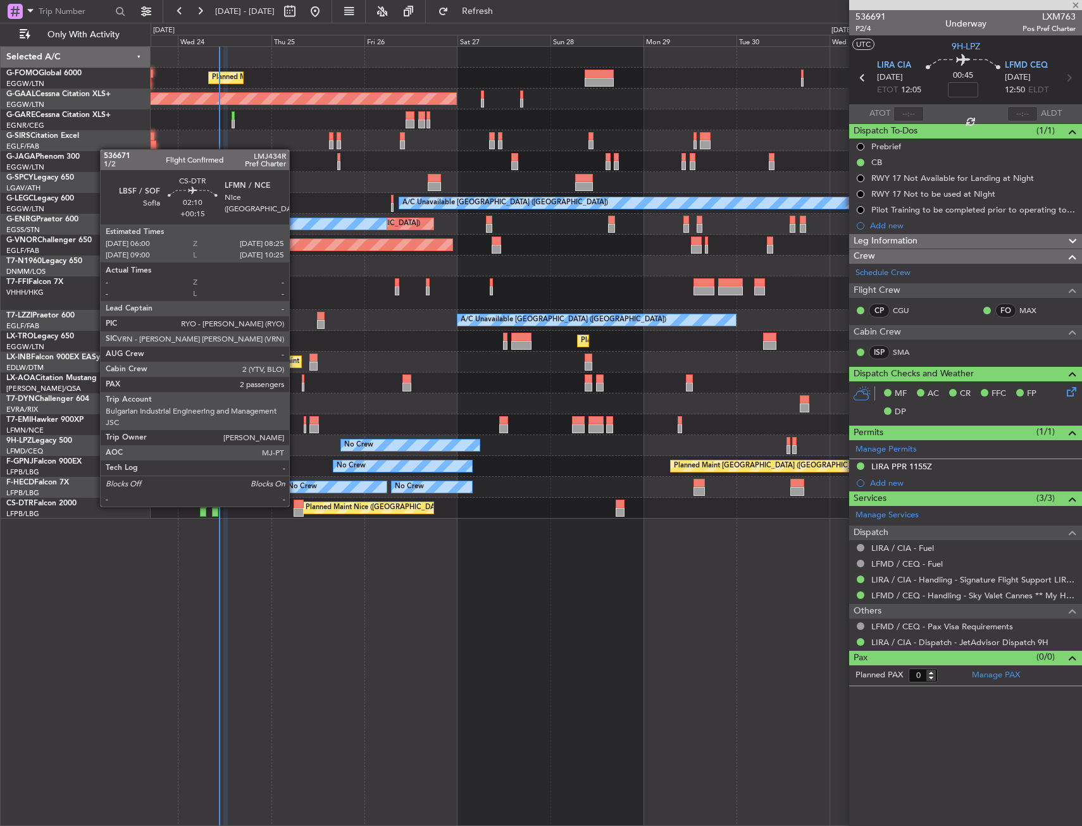
type input "09:02"
type input "10:20"
type input "6"
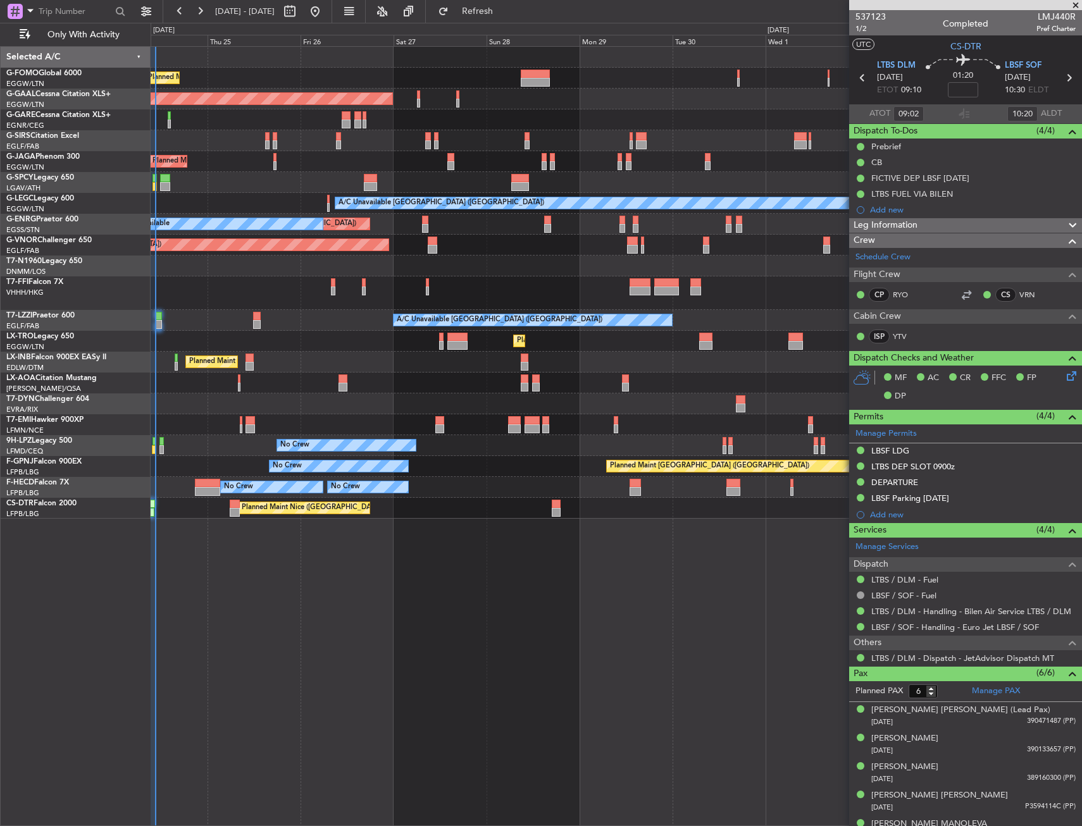
click at [387, 566] on div "Planned Maint [GEOGRAPHIC_DATA] ([GEOGRAPHIC_DATA]) Planned [GEOGRAPHIC_DATA] O…" at bounding box center [616, 436] width 931 height 780
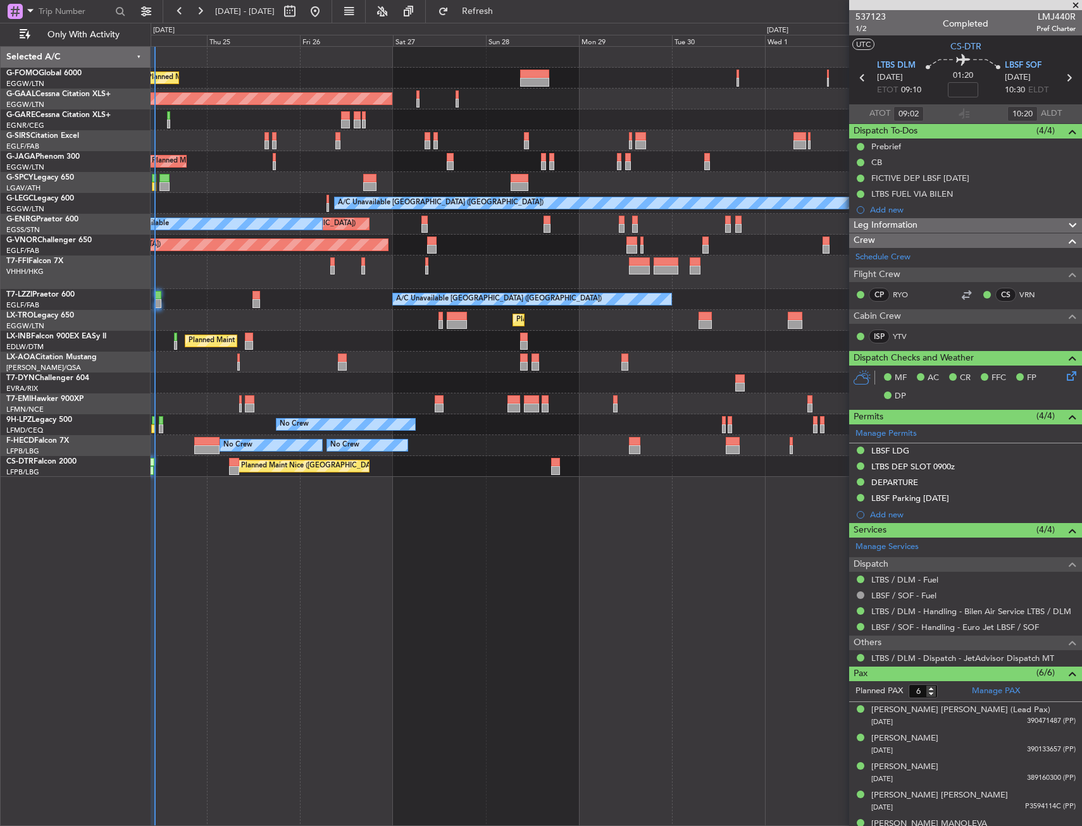
click at [338, 494] on div "Planned Maint [GEOGRAPHIC_DATA] ([GEOGRAPHIC_DATA]) Planned [GEOGRAPHIC_DATA] O…" at bounding box center [616, 436] width 931 height 780
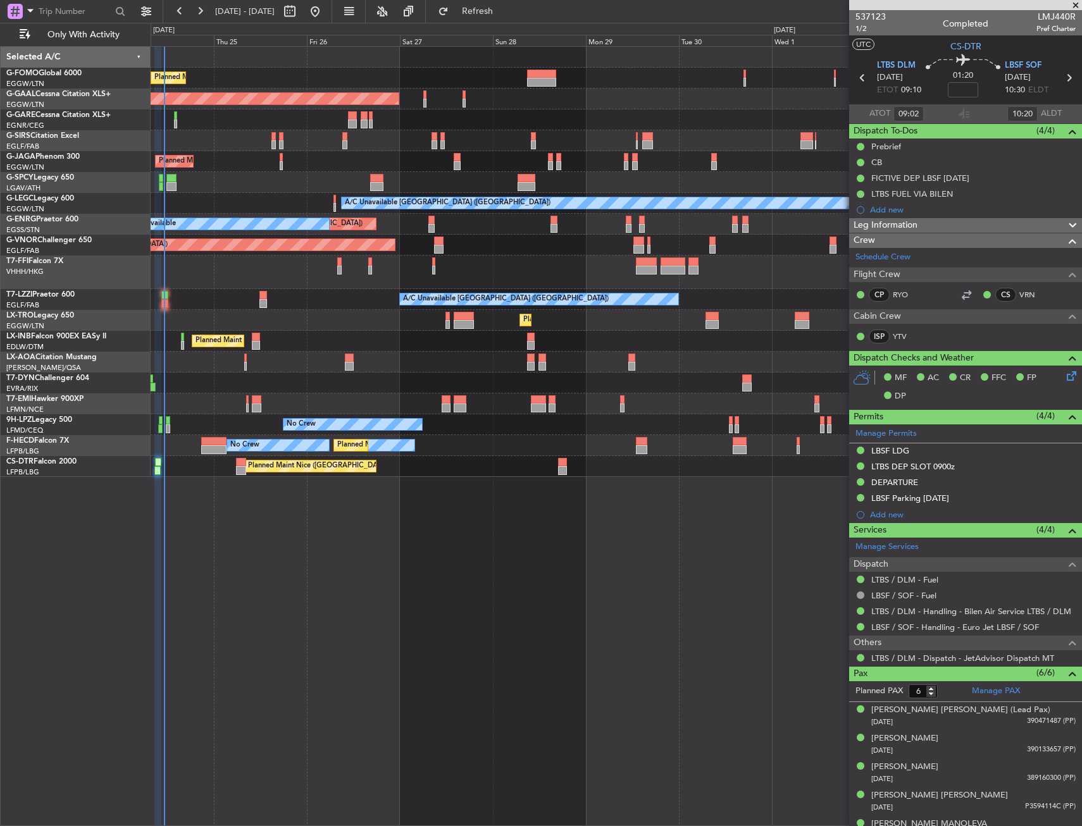
click at [628, 469] on div "Planned Maint Nice ([GEOGRAPHIC_DATA]) Planned Maint Sofia AOG Maint Sofia" at bounding box center [616, 466] width 931 height 21
